Goal: Task Accomplishment & Management: Understand process/instructions

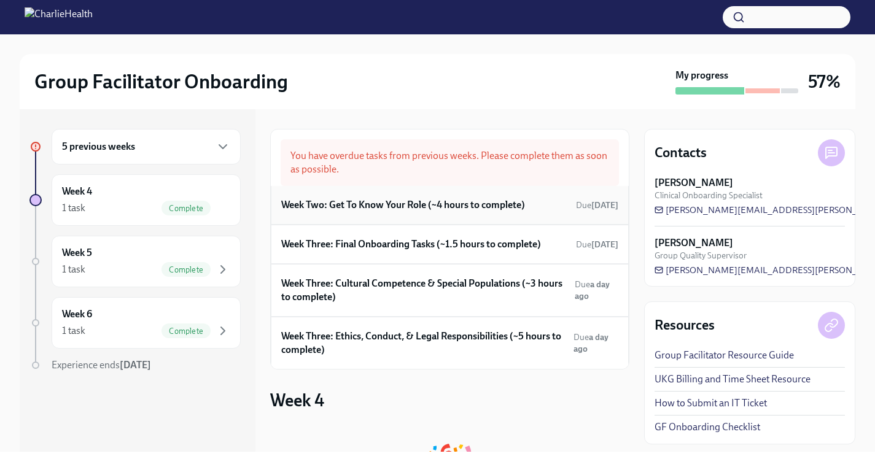
click at [411, 194] on div "Week Two: Get To Know Your Role (~4 hours to complete) Due [DATE]" at bounding box center [450, 205] width 358 height 39
click at [409, 209] on h6 "Week Two: Get To Know Your Role (~4 hours to complete)" at bounding box center [403, 205] width 244 height 14
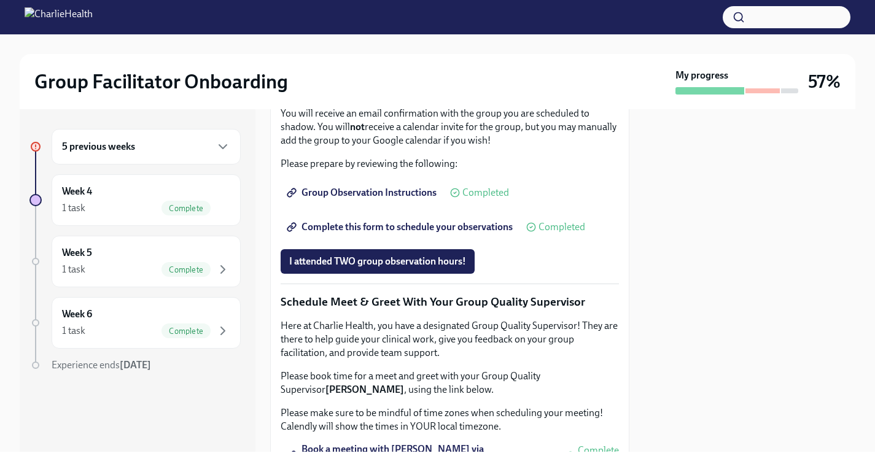
scroll to position [871, 0]
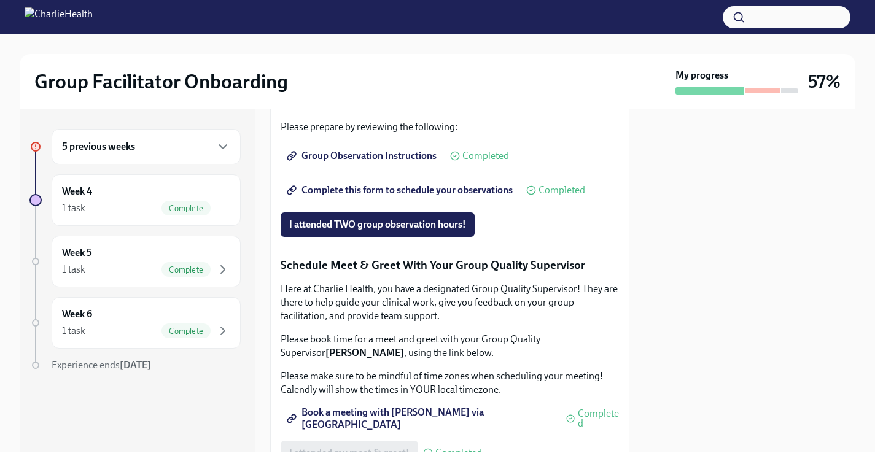
click at [209, 153] on div "5 previous weeks" at bounding box center [146, 146] width 168 height 15
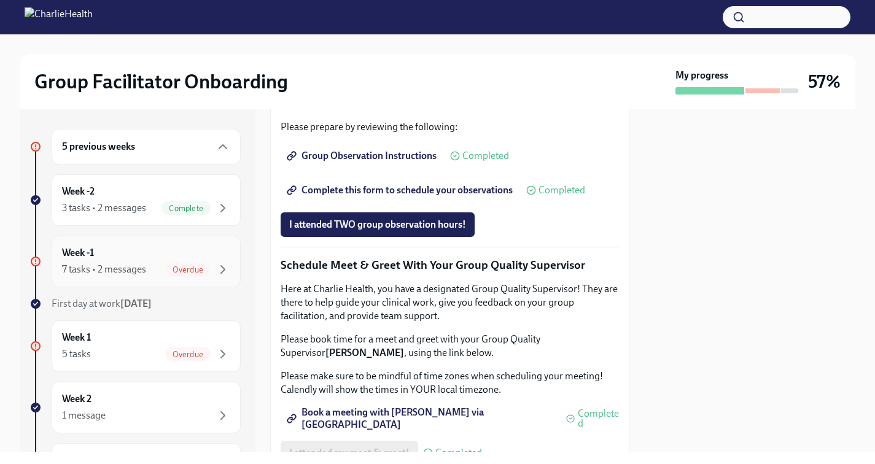
click at [212, 264] on div "Overdue" at bounding box center [197, 269] width 65 height 15
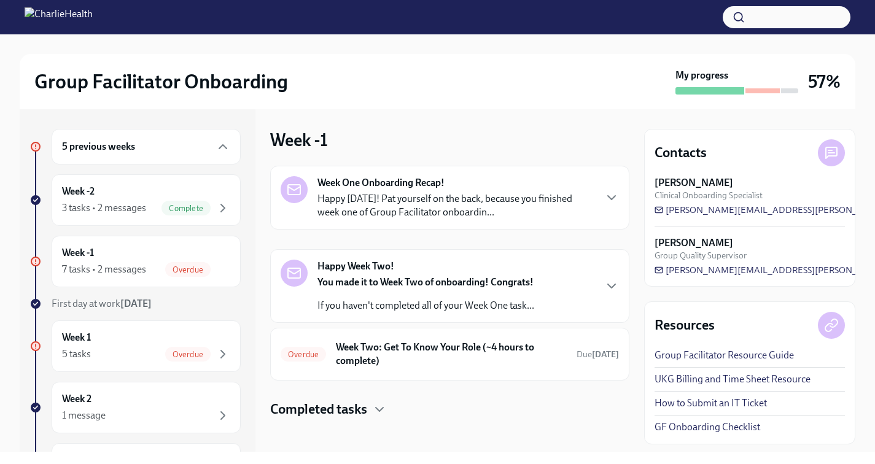
scroll to position [6, 0]
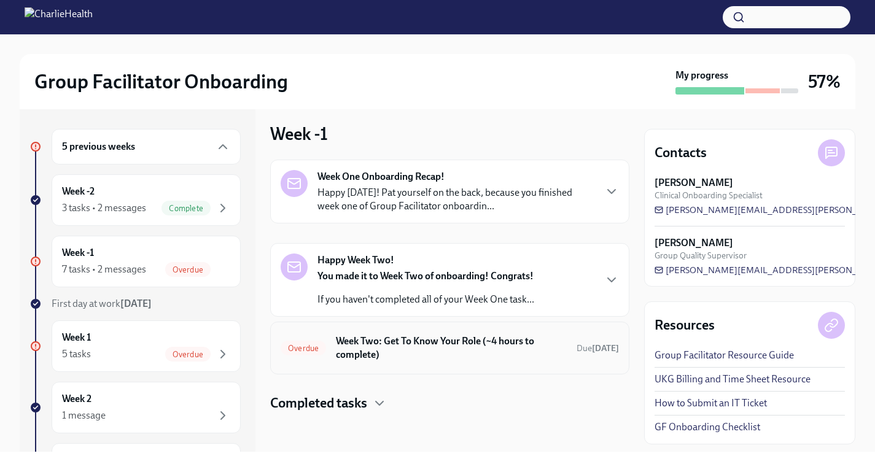
click at [431, 338] on h6 "Week Two: Get To Know Your Role (~4 hours to complete)" at bounding box center [451, 347] width 231 height 27
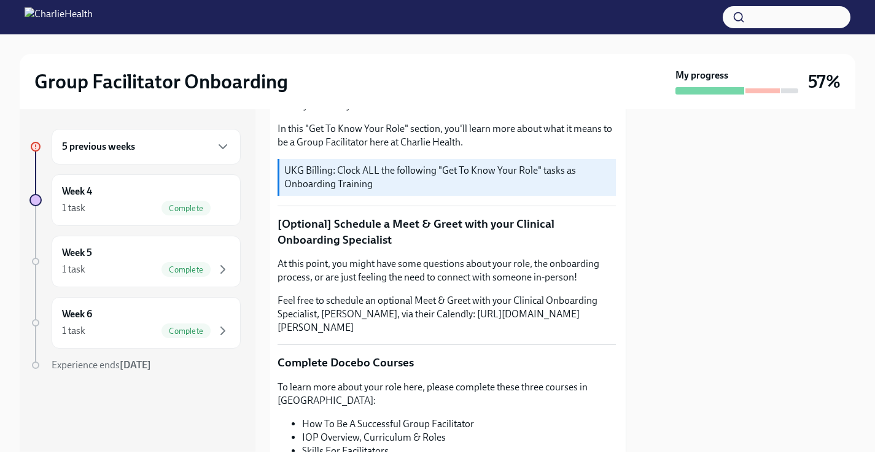
scroll to position [0, 3]
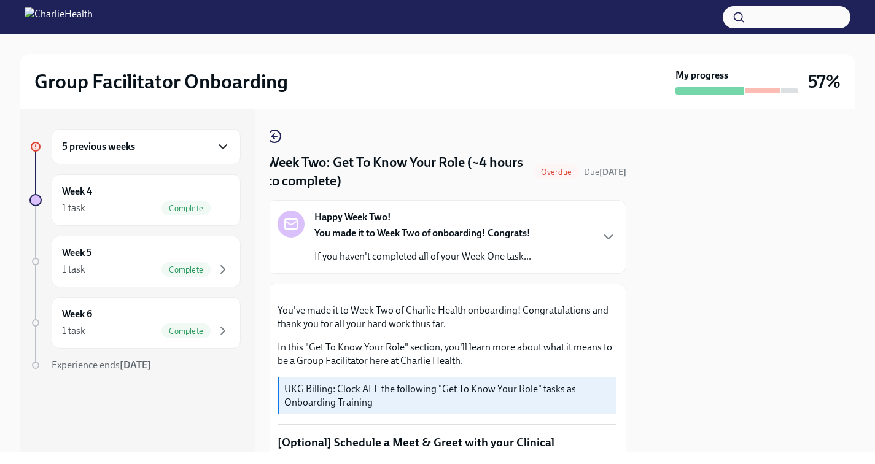
click at [221, 149] on icon "button" at bounding box center [222, 146] width 15 height 15
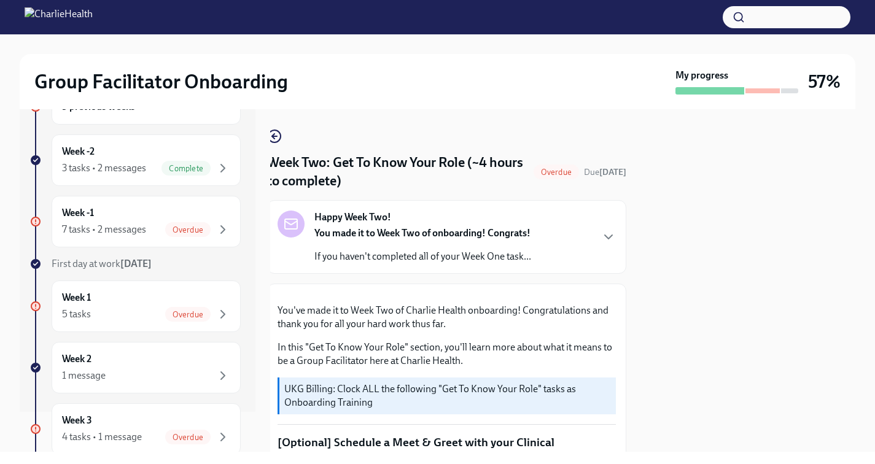
scroll to position [56, 0]
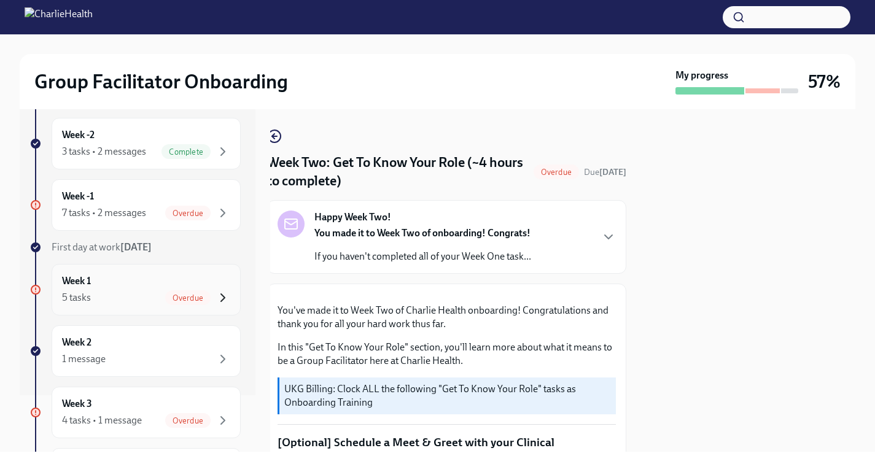
click at [222, 292] on icon "button" at bounding box center [222, 297] width 15 height 15
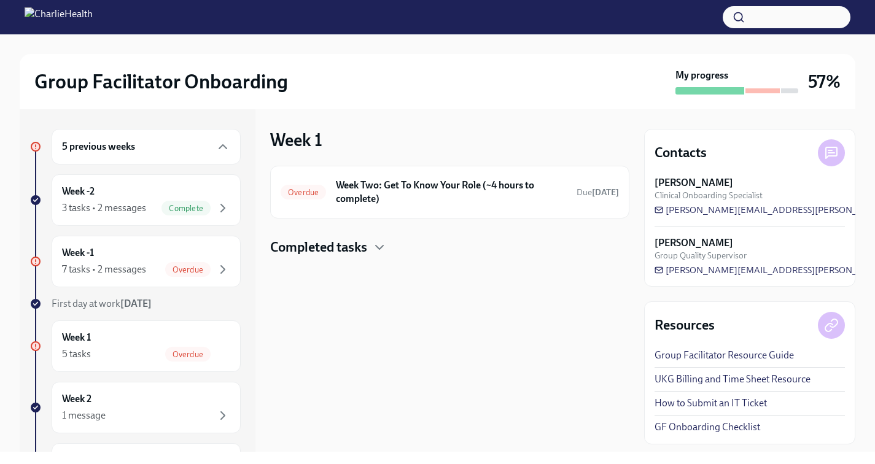
click at [365, 244] on h4 "Completed tasks" at bounding box center [318, 247] width 97 height 18
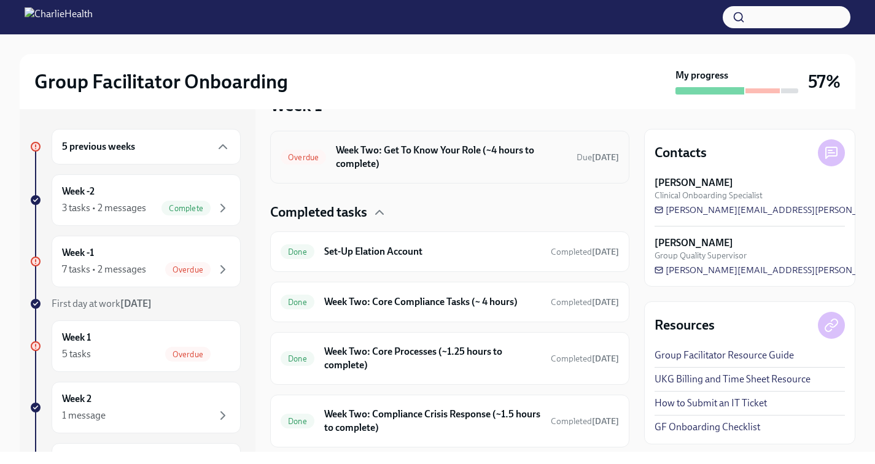
scroll to position [17, 0]
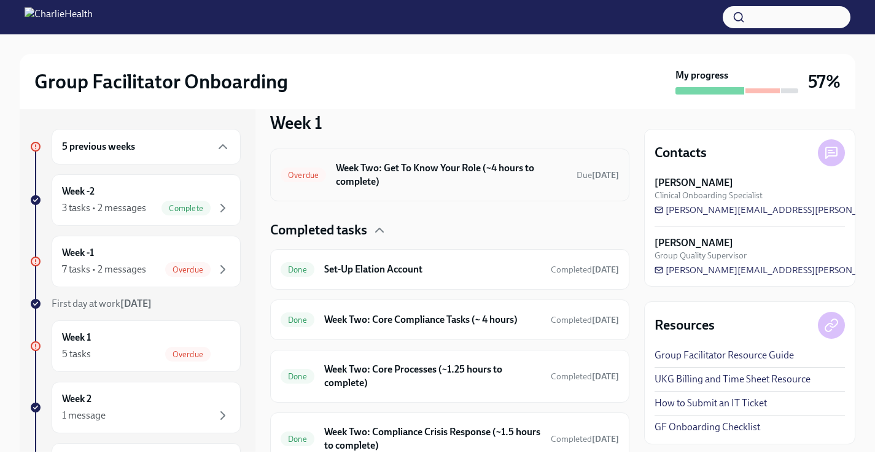
click at [419, 184] on h6 "Week Two: Get To Know Your Role (~4 hours to complete)" at bounding box center [451, 174] width 231 height 27
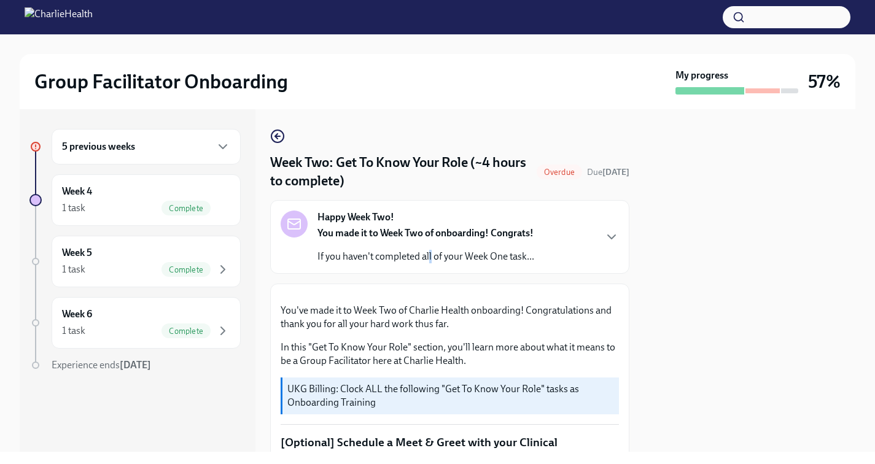
click at [430, 256] on p "If you haven't completed all of your Week One task..." at bounding box center [425, 257] width 217 height 14
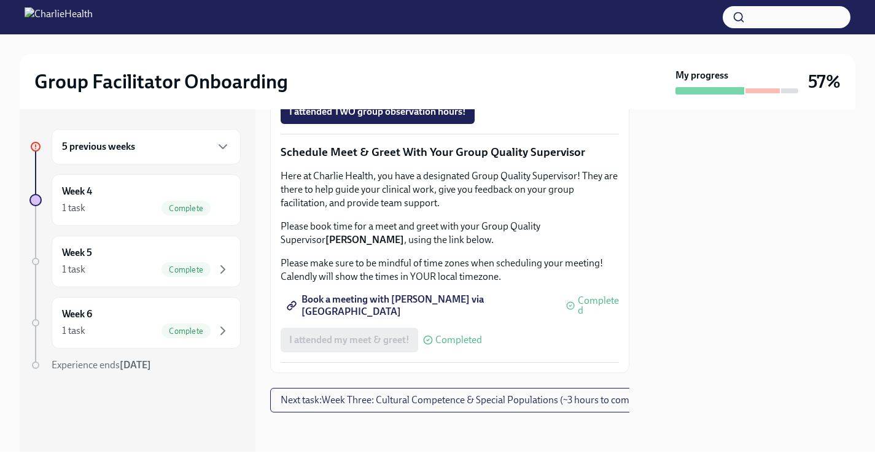
scroll to position [1462, 0]
click at [417, 83] on span "Complete this form to schedule your observations" at bounding box center [400, 77] width 223 height 12
